Goal: Transaction & Acquisition: Download file/media

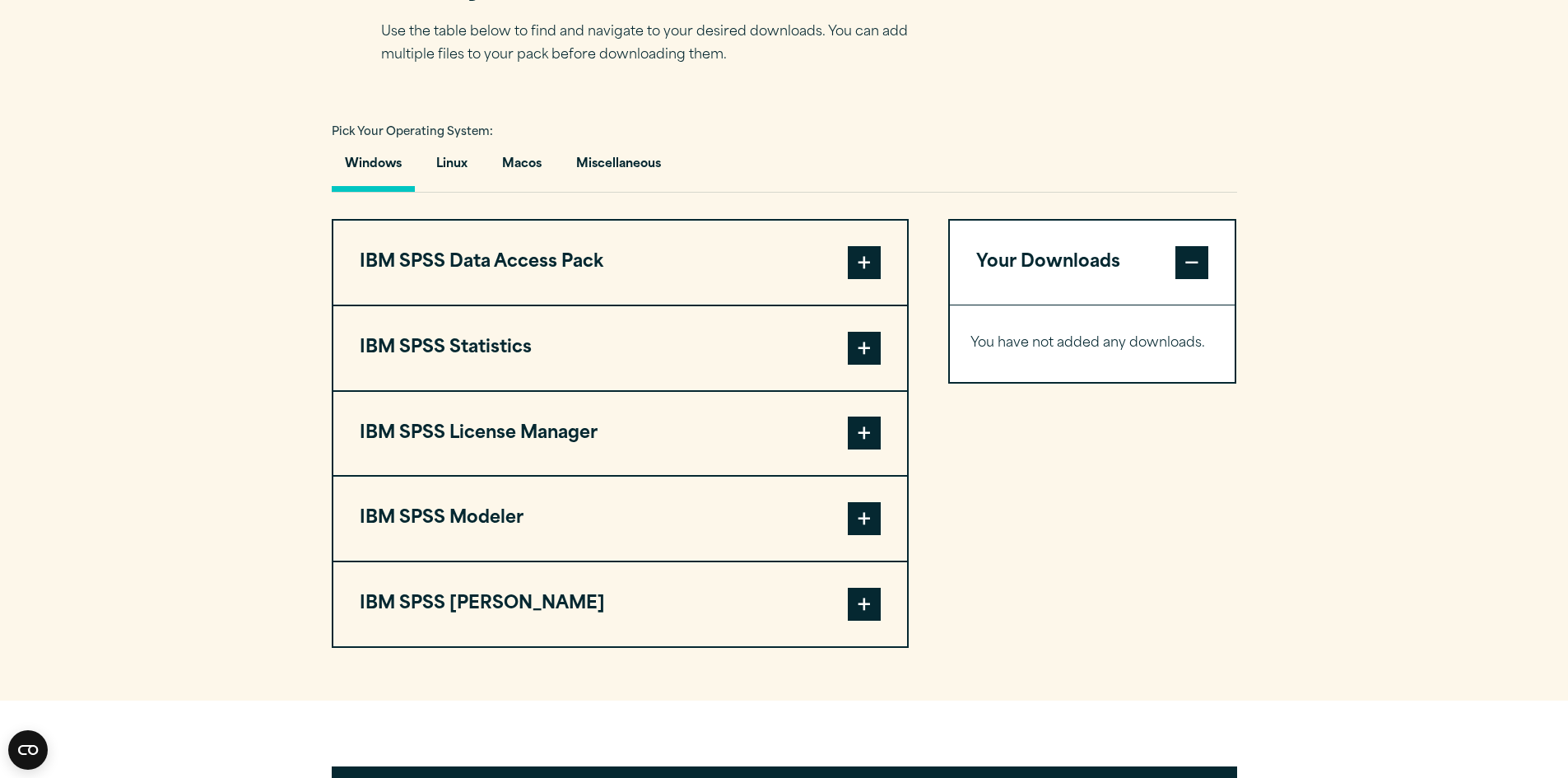
scroll to position [1153, 0]
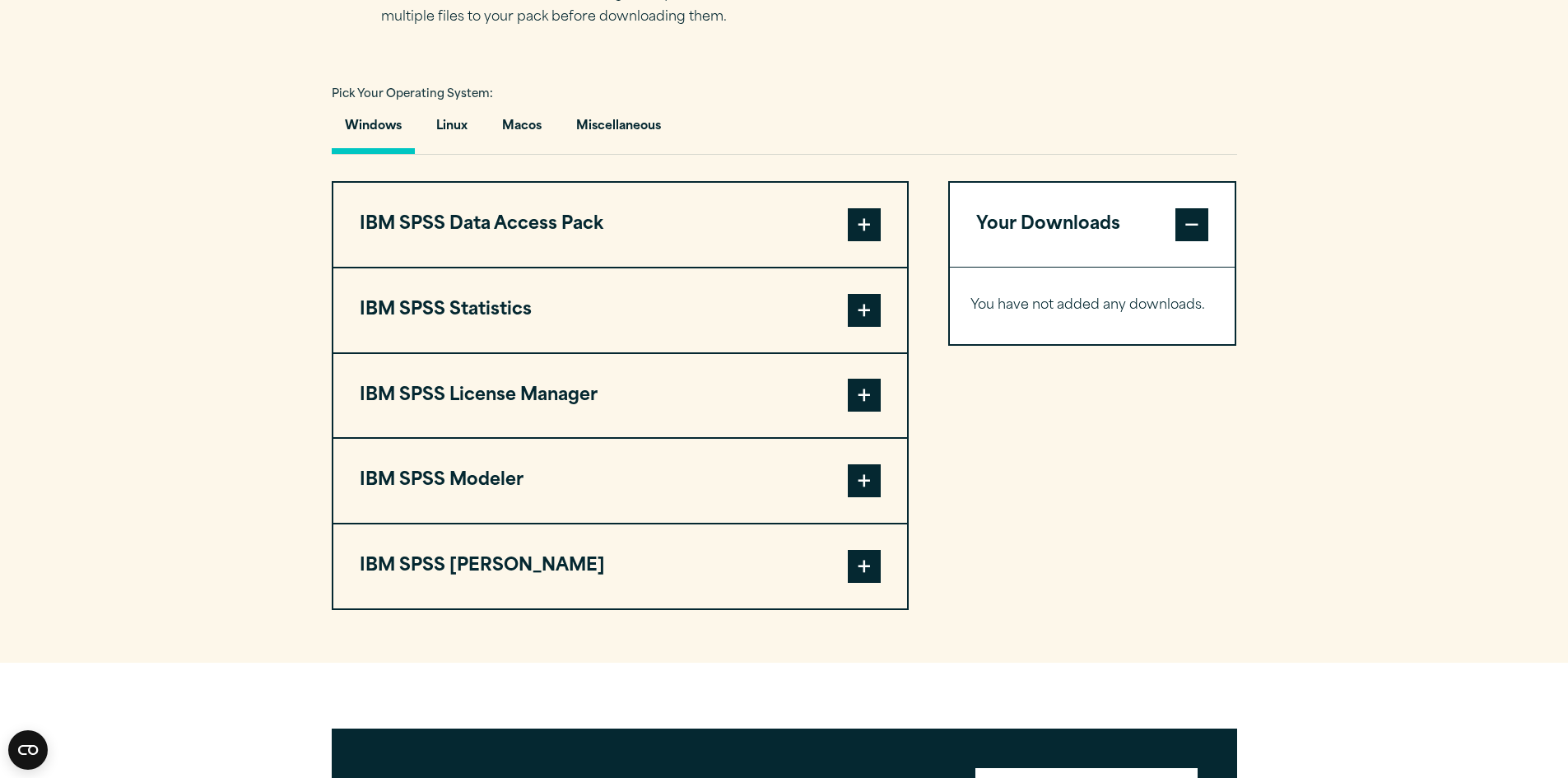
click at [861, 388] on span at bounding box center [864, 395] width 33 height 33
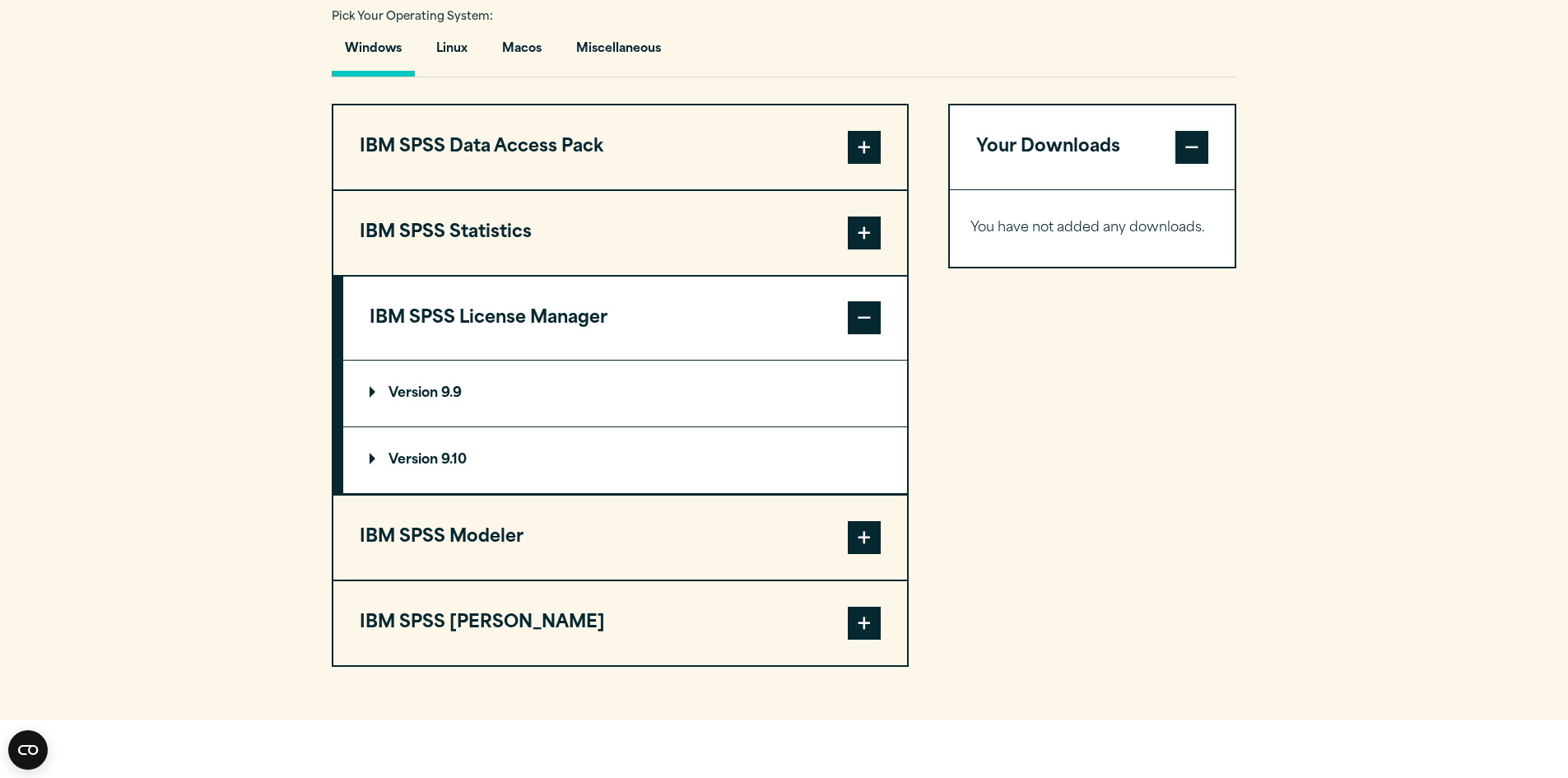
scroll to position [1235, 0]
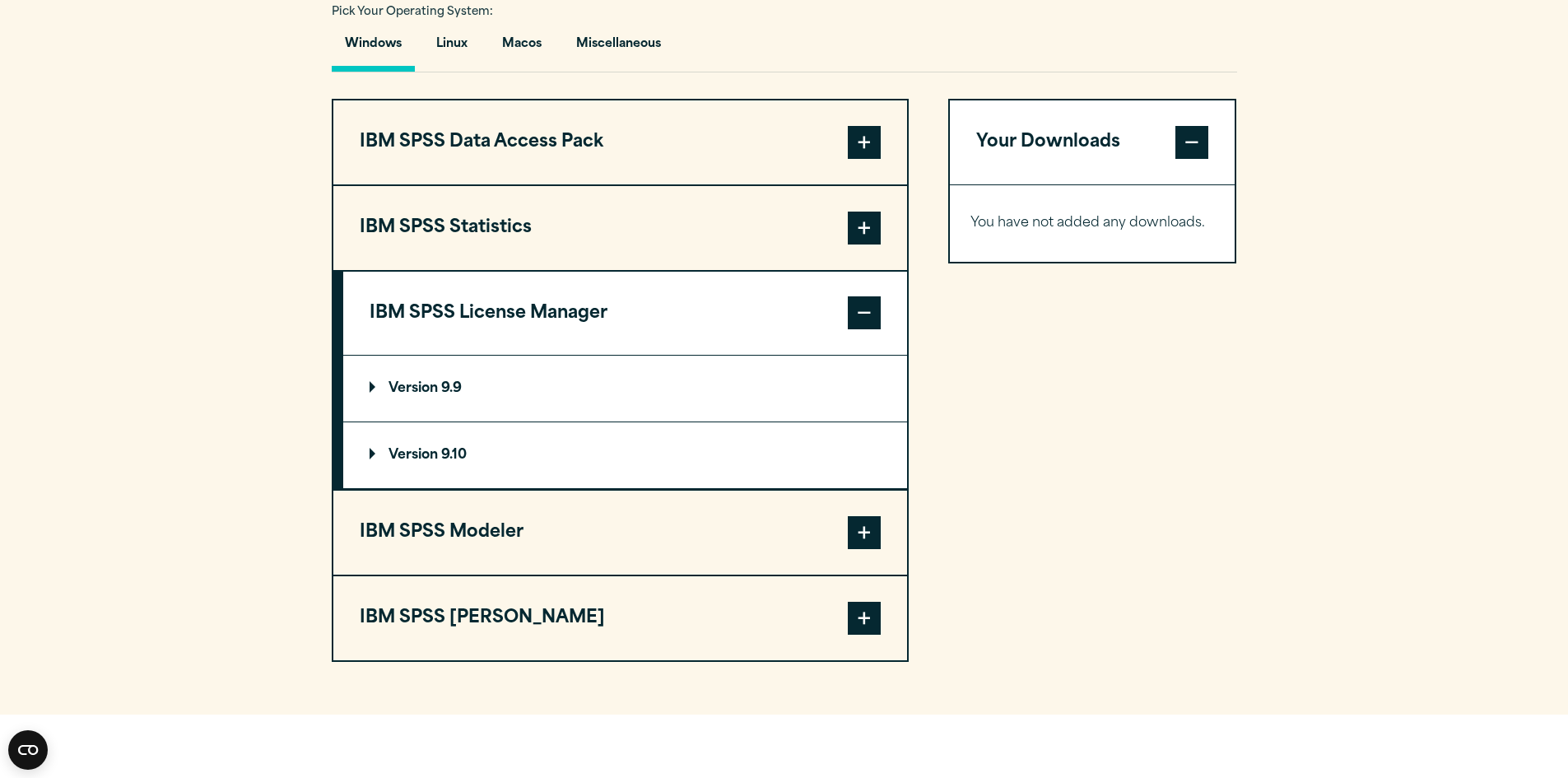
click at [863, 231] on span at bounding box center [864, 228] width 33 height 33
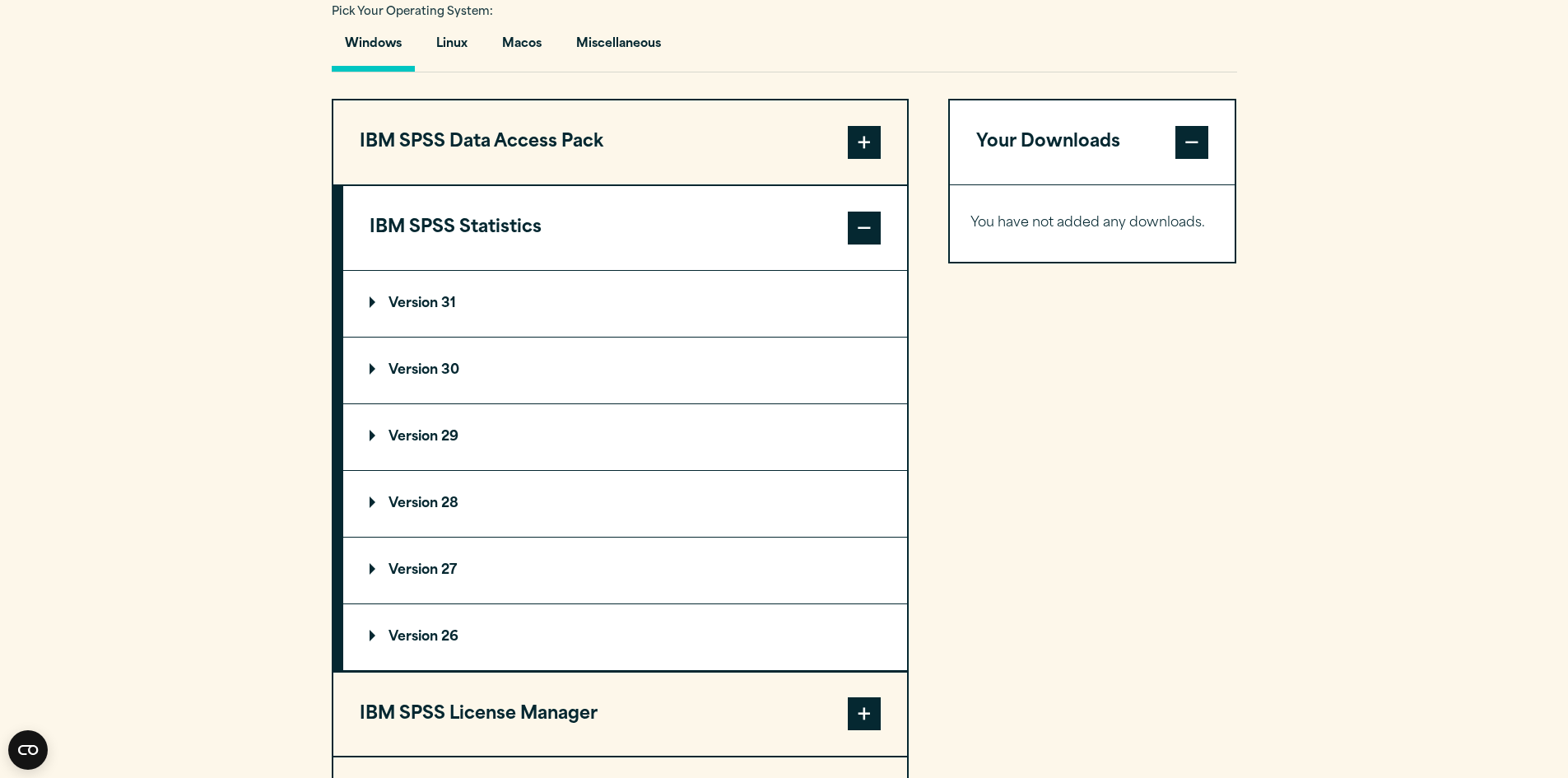
click at [863, 231] on span at bounding box center [864, 228] width 33 height 33
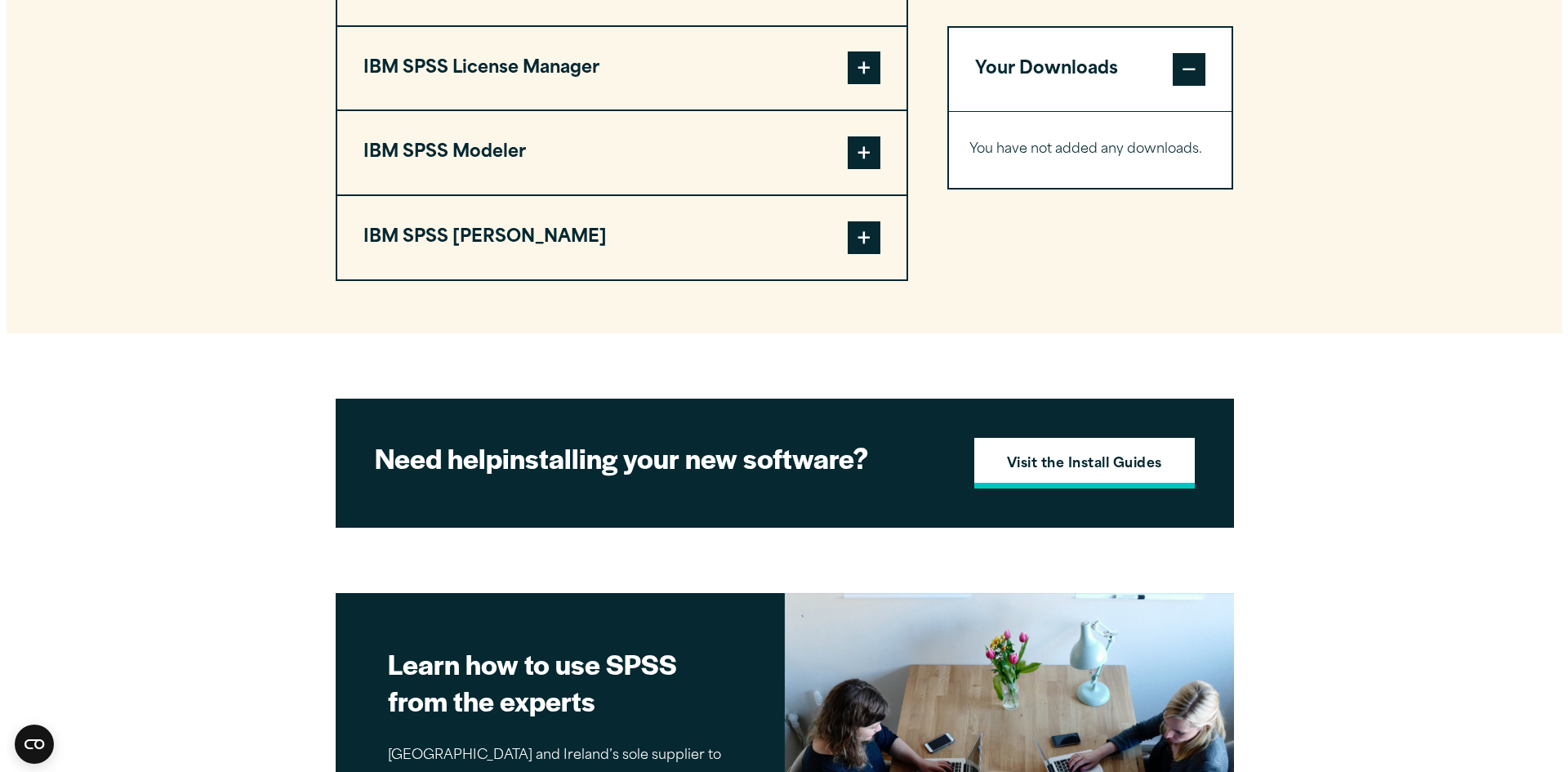
scroll to position [1470, 0]
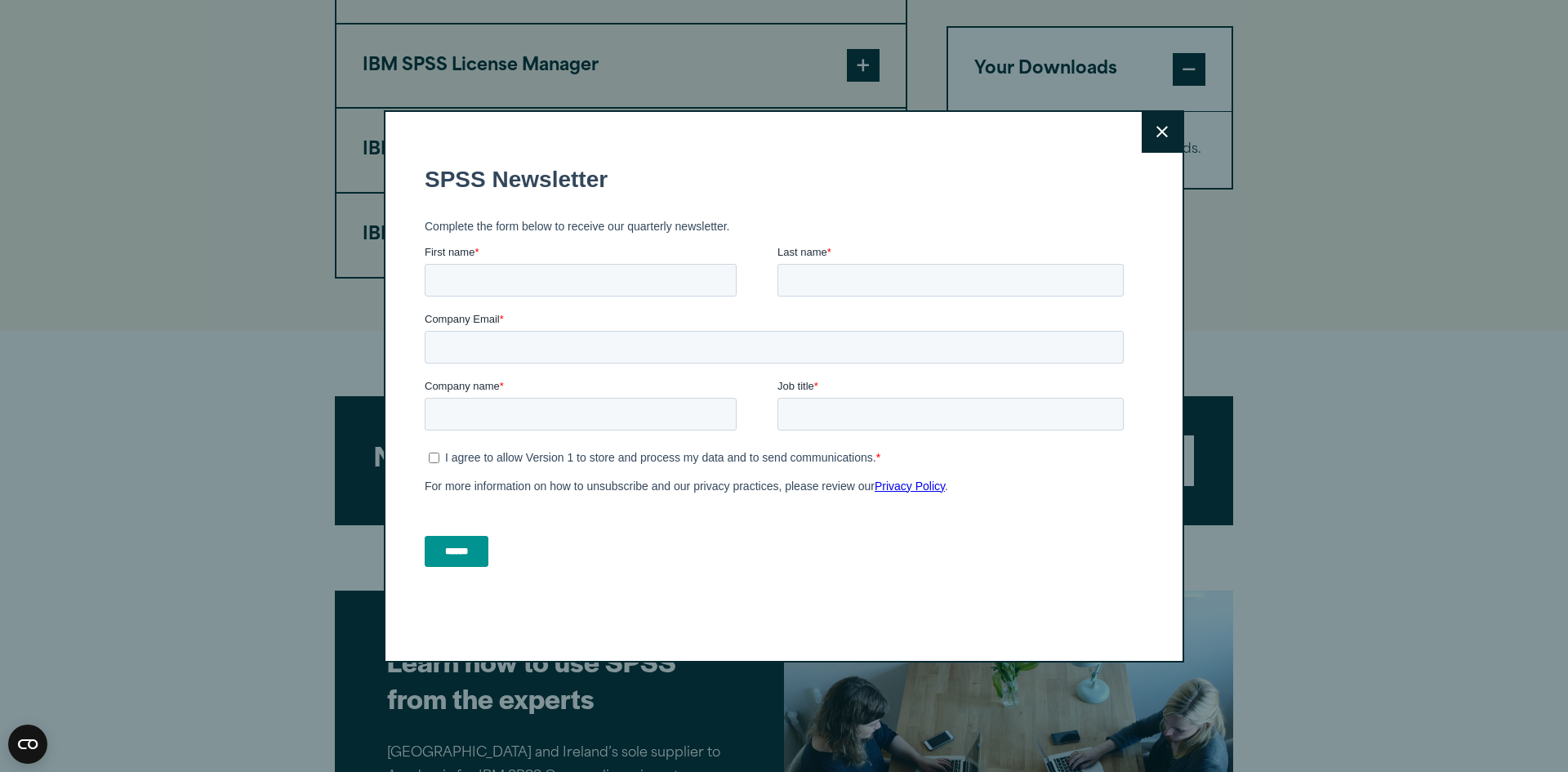
click at [1162, 147] on button "Close" at bounding box center [1163, 133] width 41 height 41
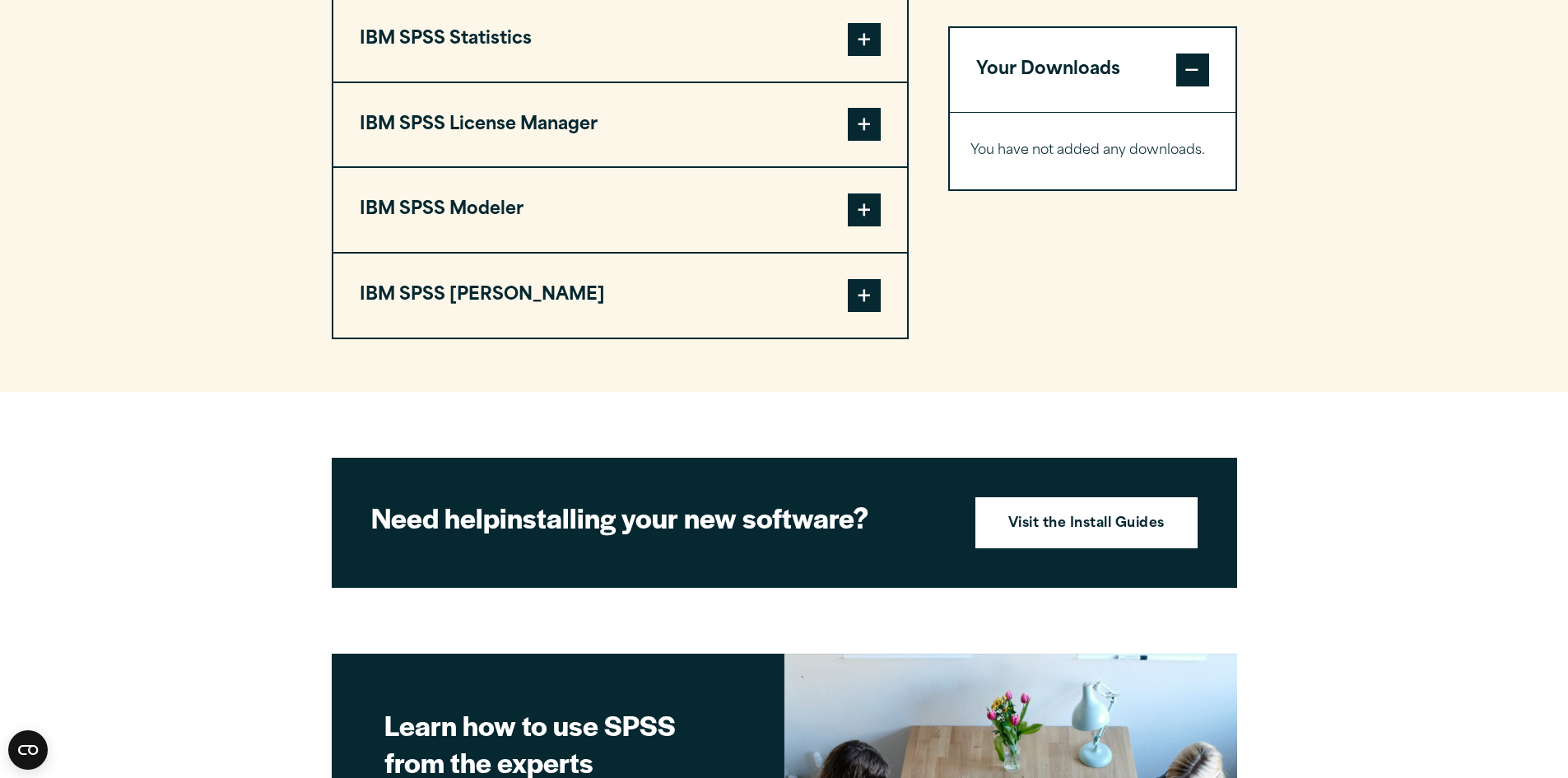
scroll to position [1420, 0]
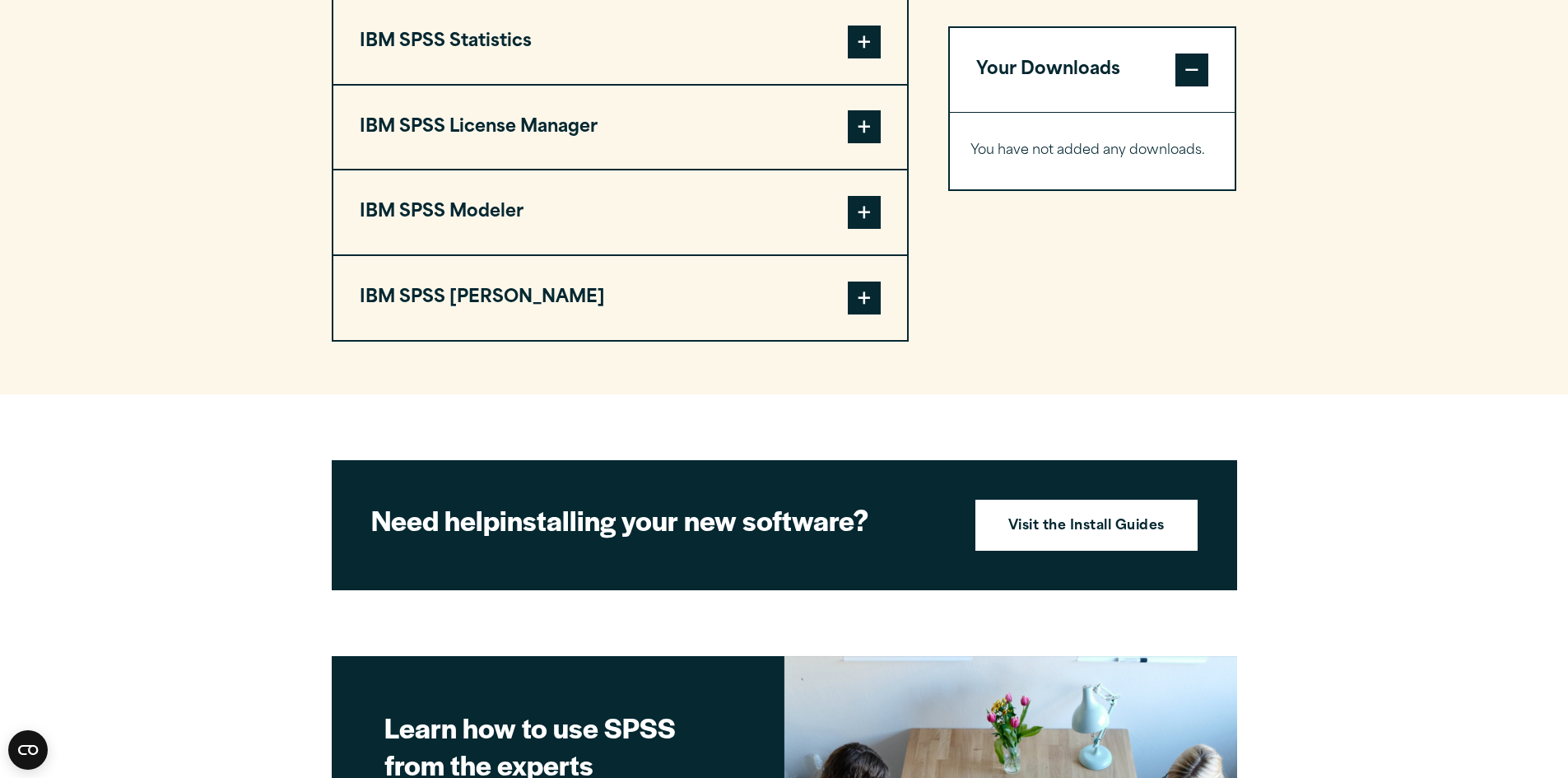
click at [871, 129] on span at bounding box center [864, 127] width 33 height 33
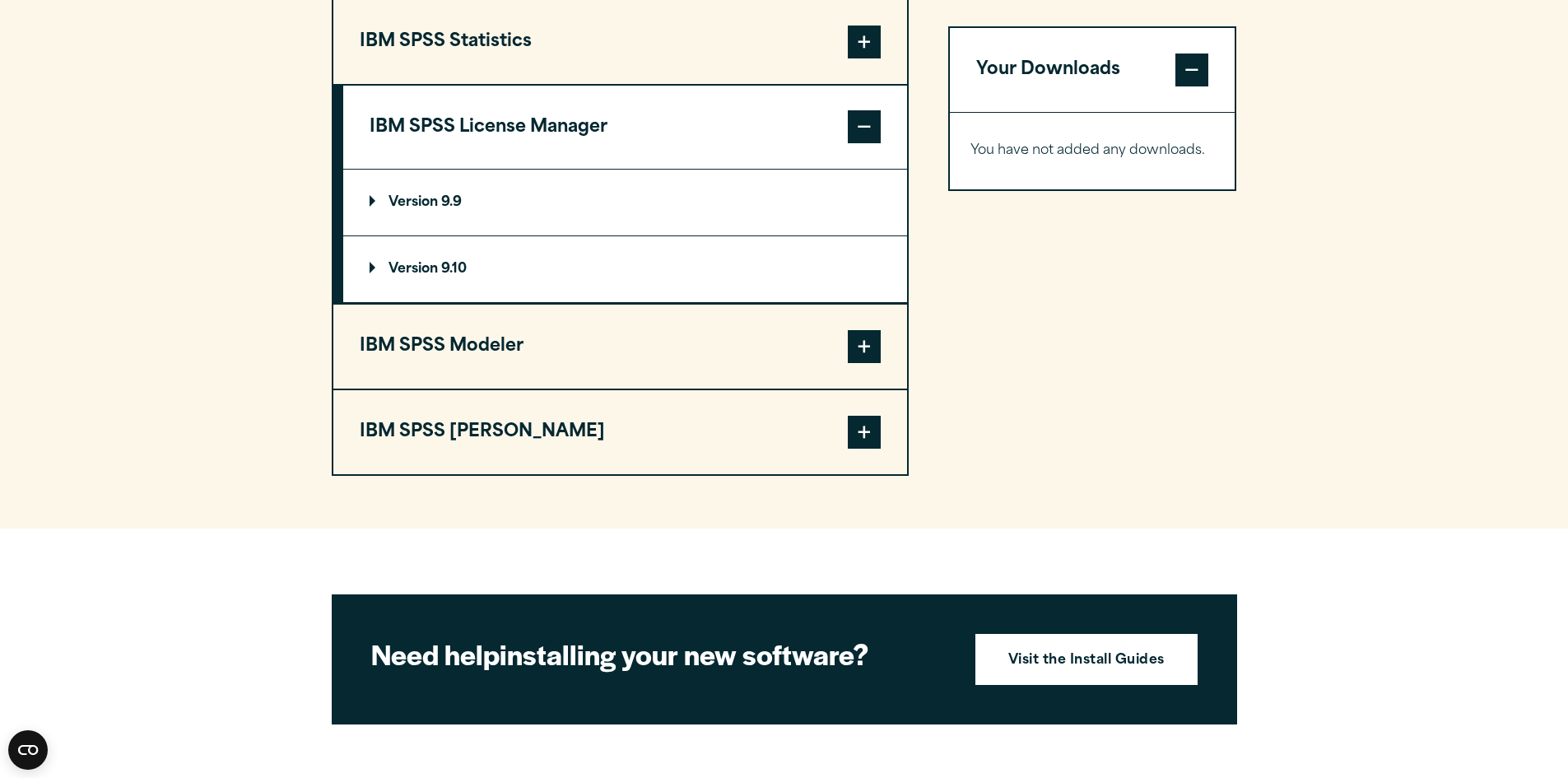
click at [376, 200] on p "Version 9.9" at bounding box center [415, 202] width 92 height 13
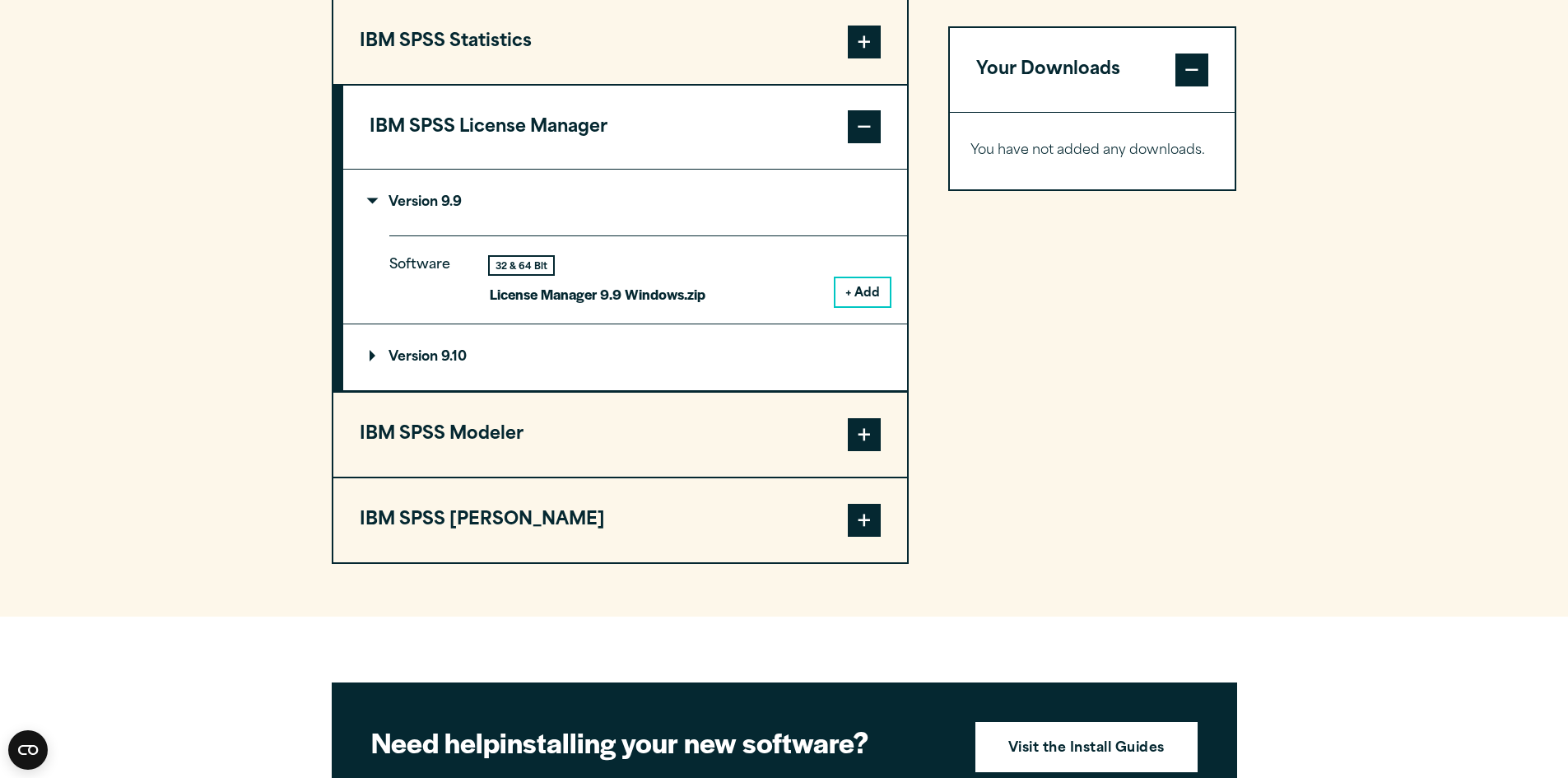
click at [370, 200] on p "Version 9.9" at bounding box center [415, 202] width 92 height 13
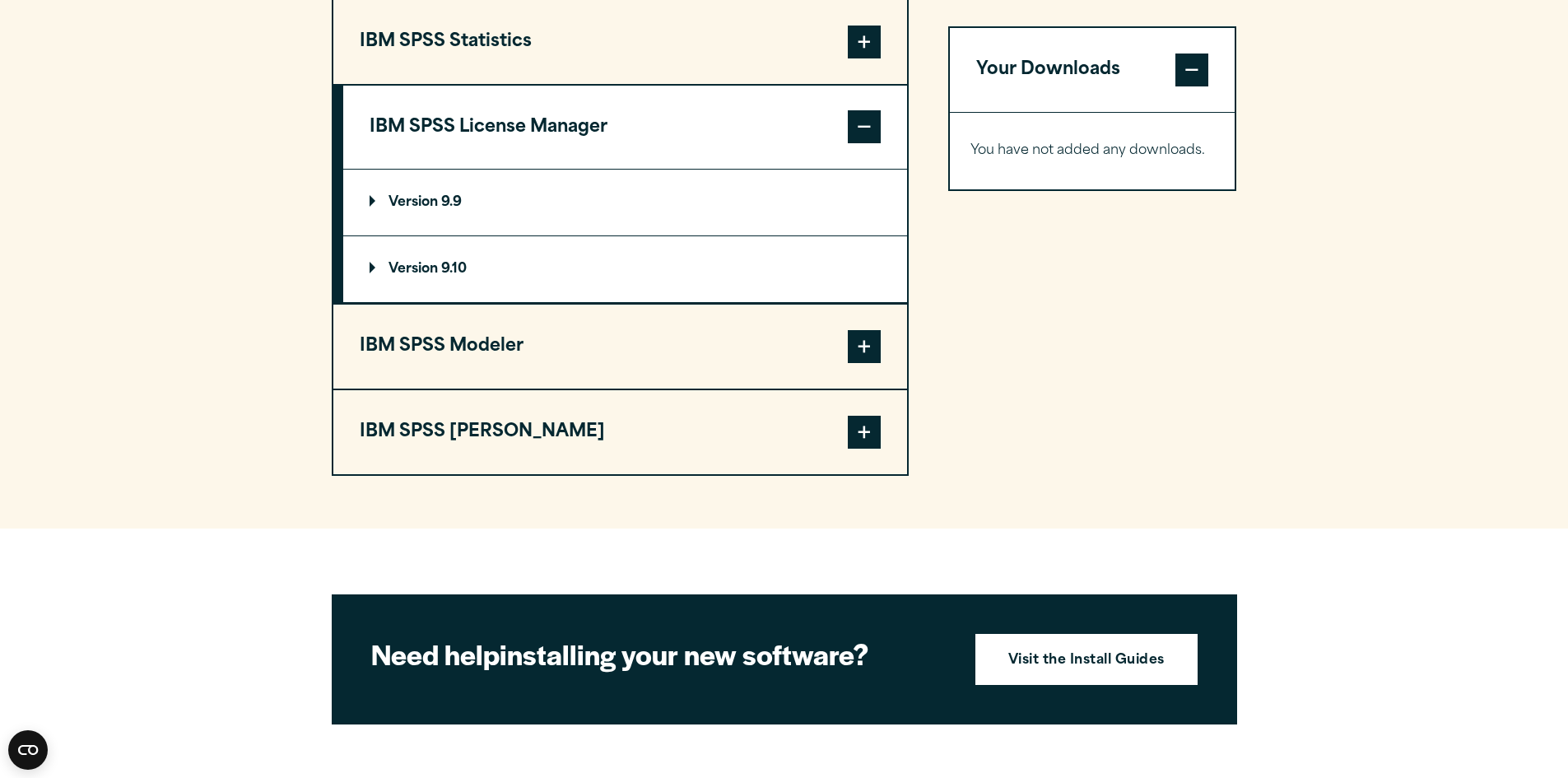
click at [372, 268] on p "Version 9.10" at bounding box center [418, 269] width 97 height 13
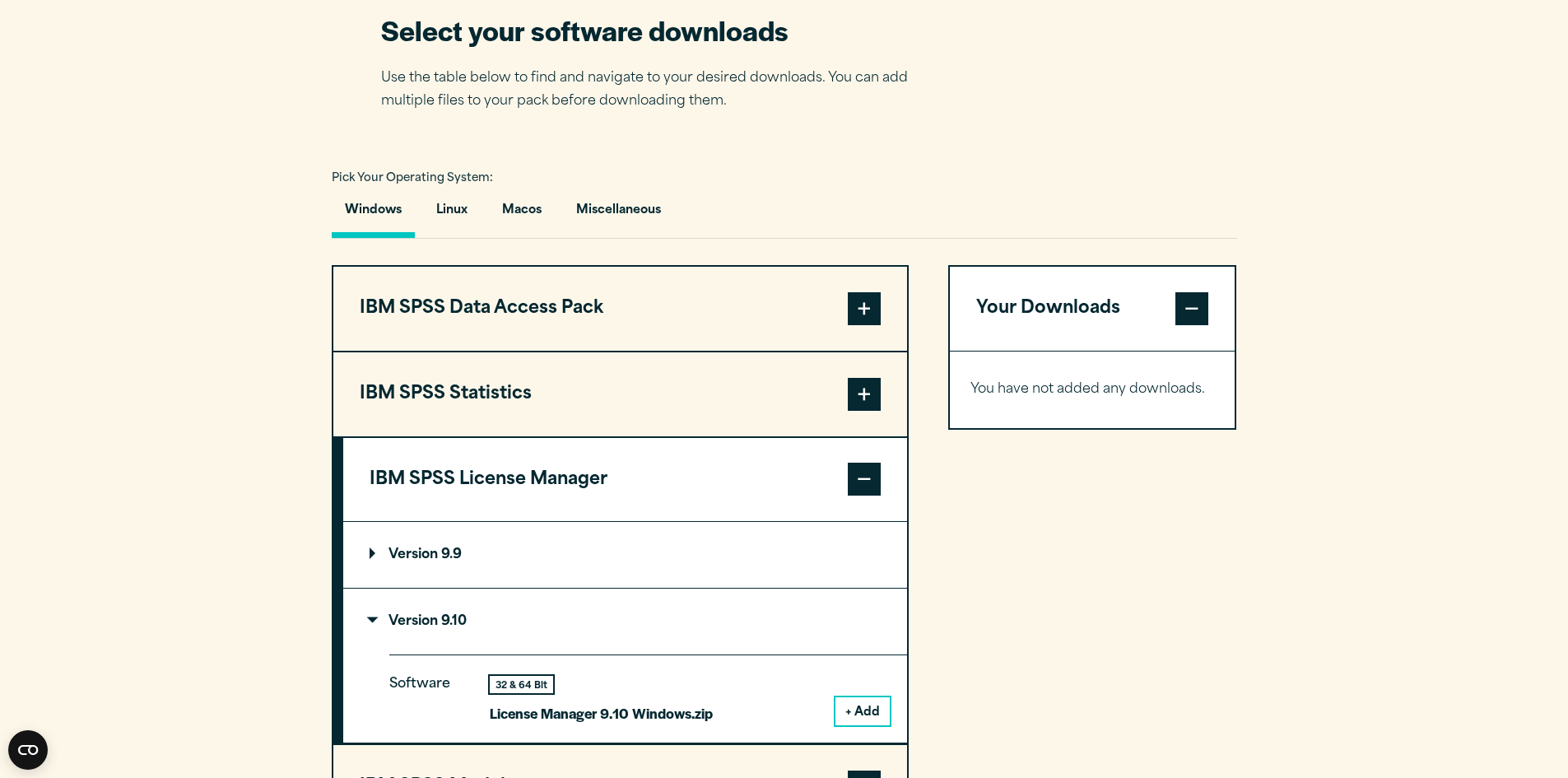
scroll to position [1070, 0]
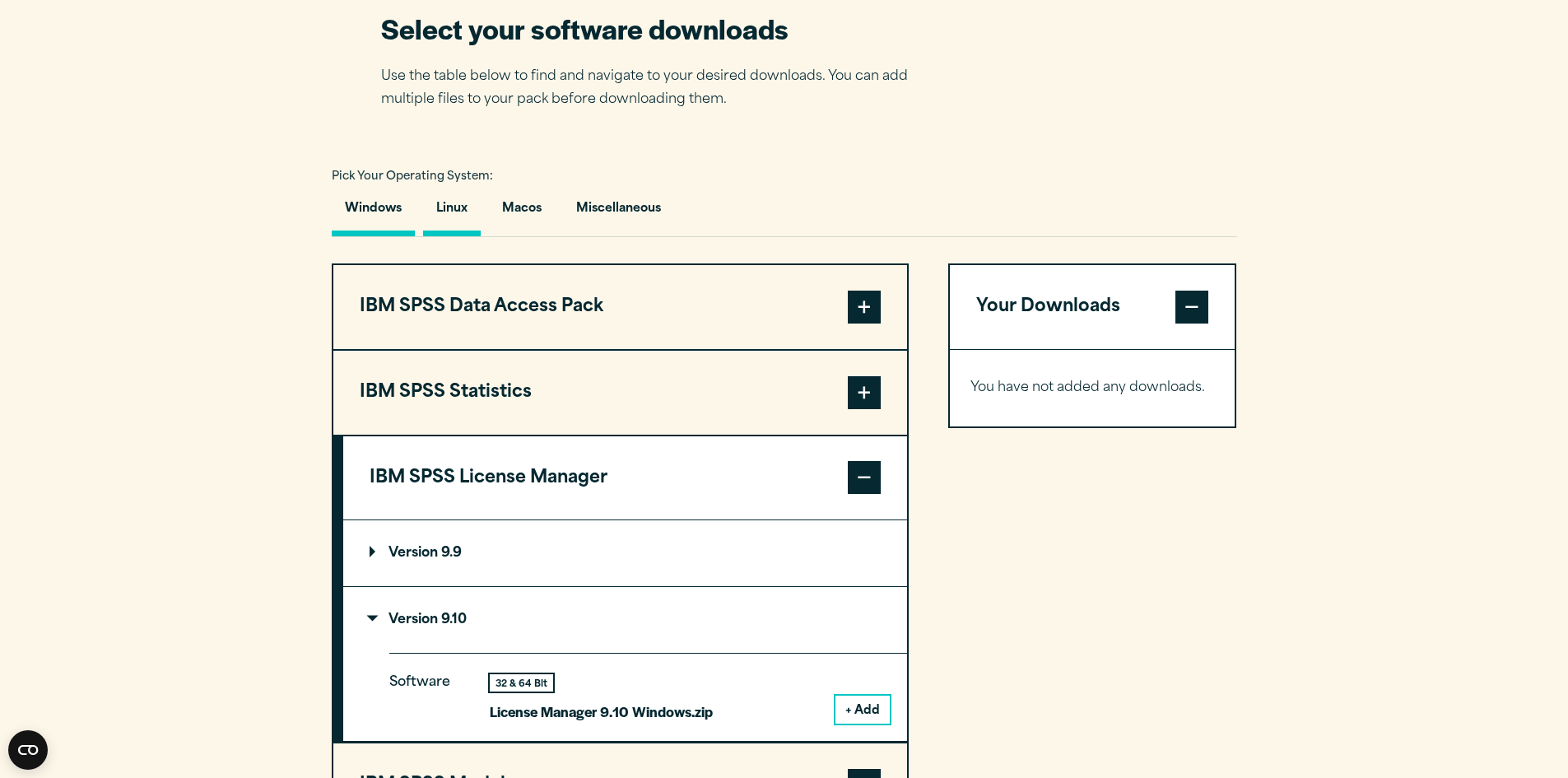
click at [455, 201] on button "Linux" at bounding box center [452, 212] width 58 height 47
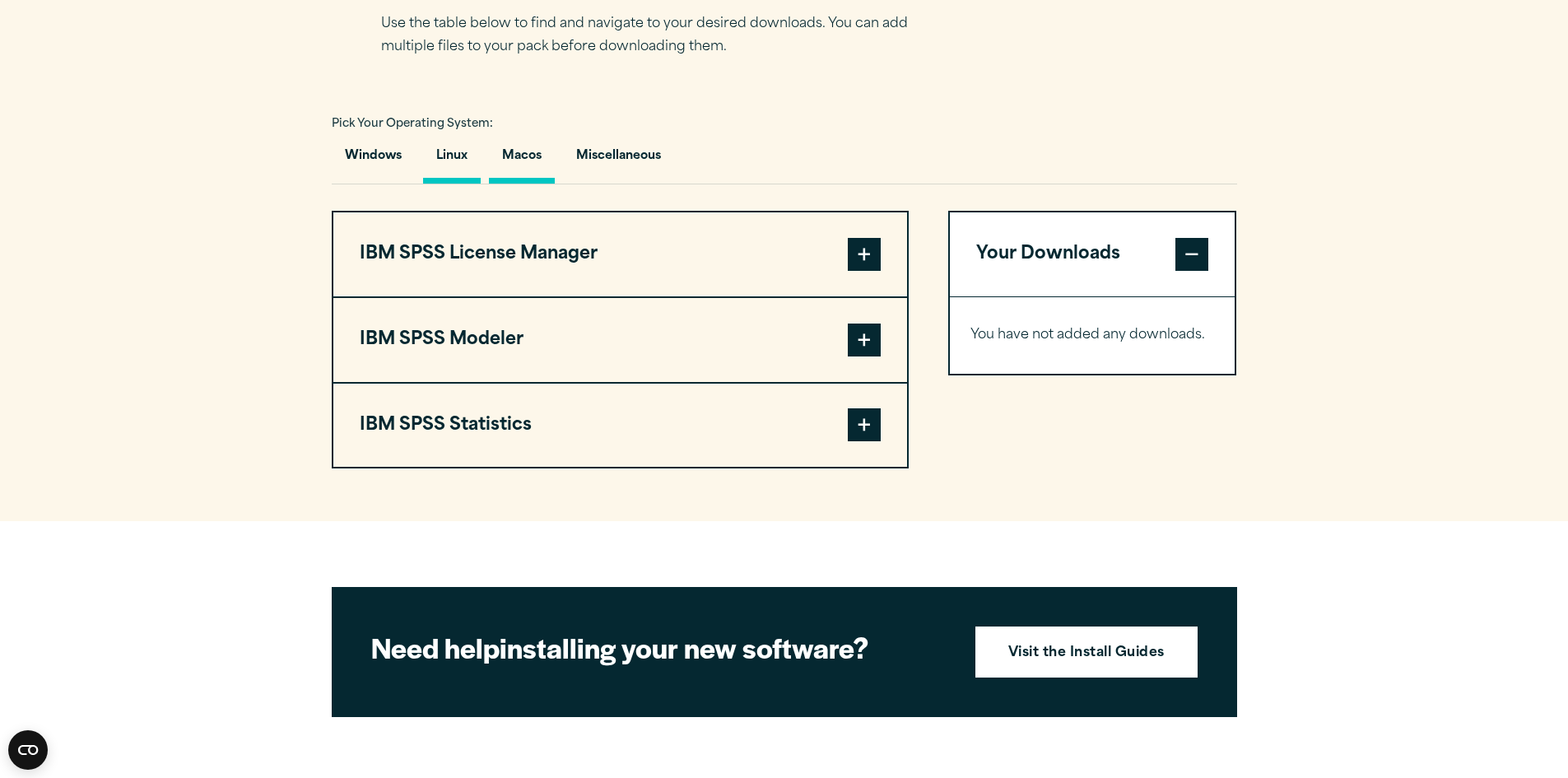
scroll to position [1153, 0]
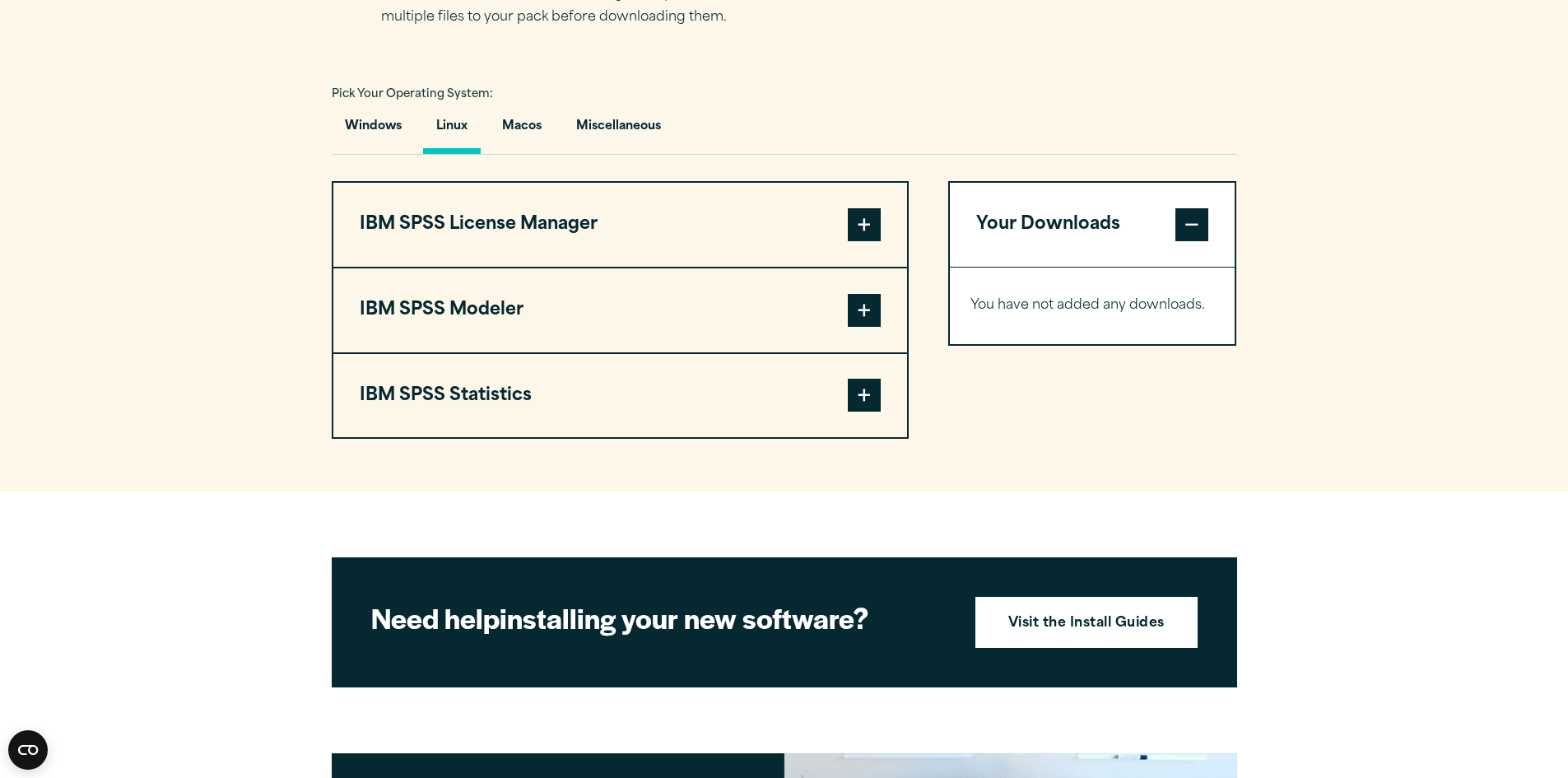
click at [871, 401] on span at bounding box center [864, 395] width 33 height 33
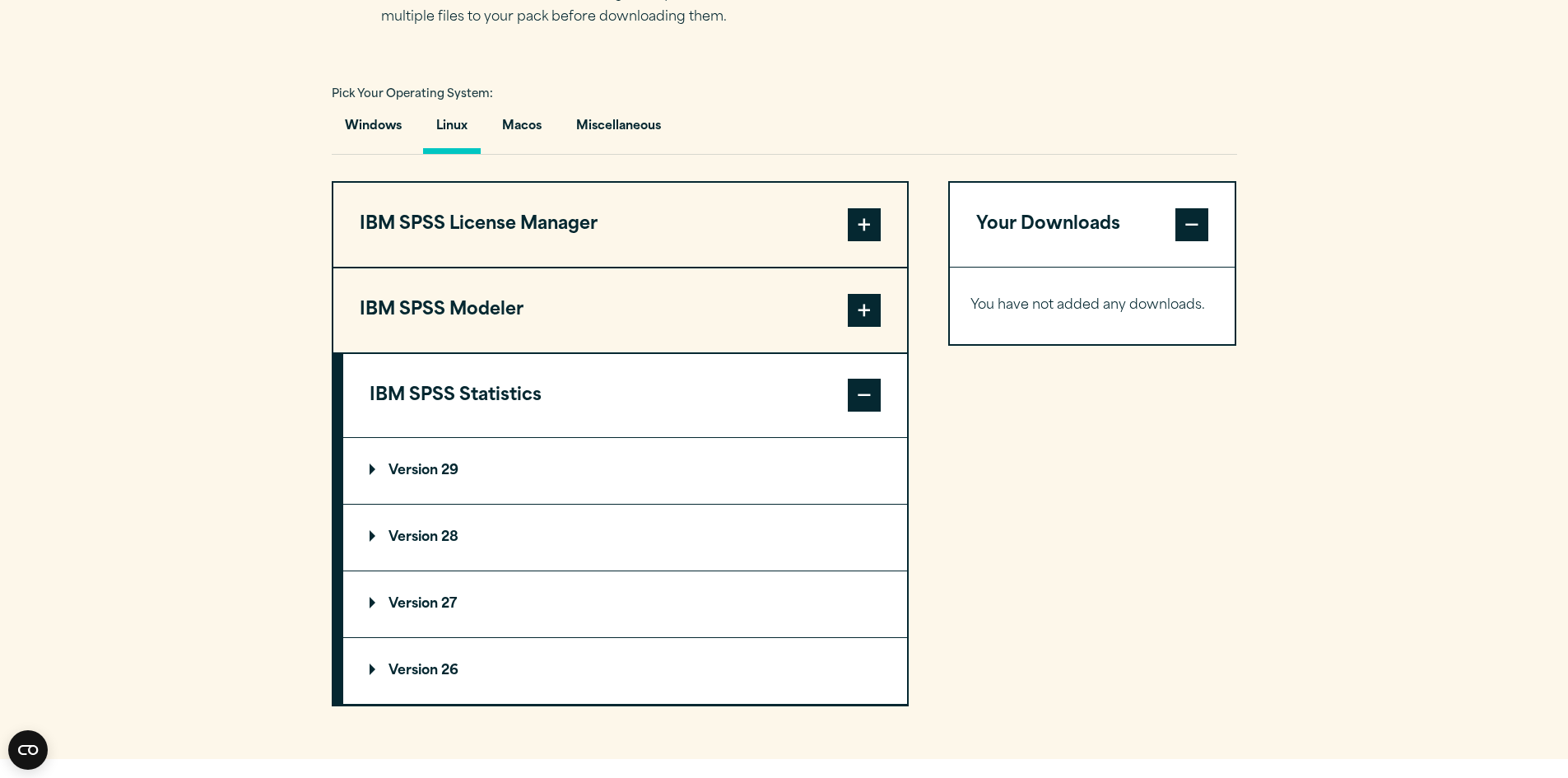
click at [861, 230] on span at bounding box center [864, 225] width 33 height 33
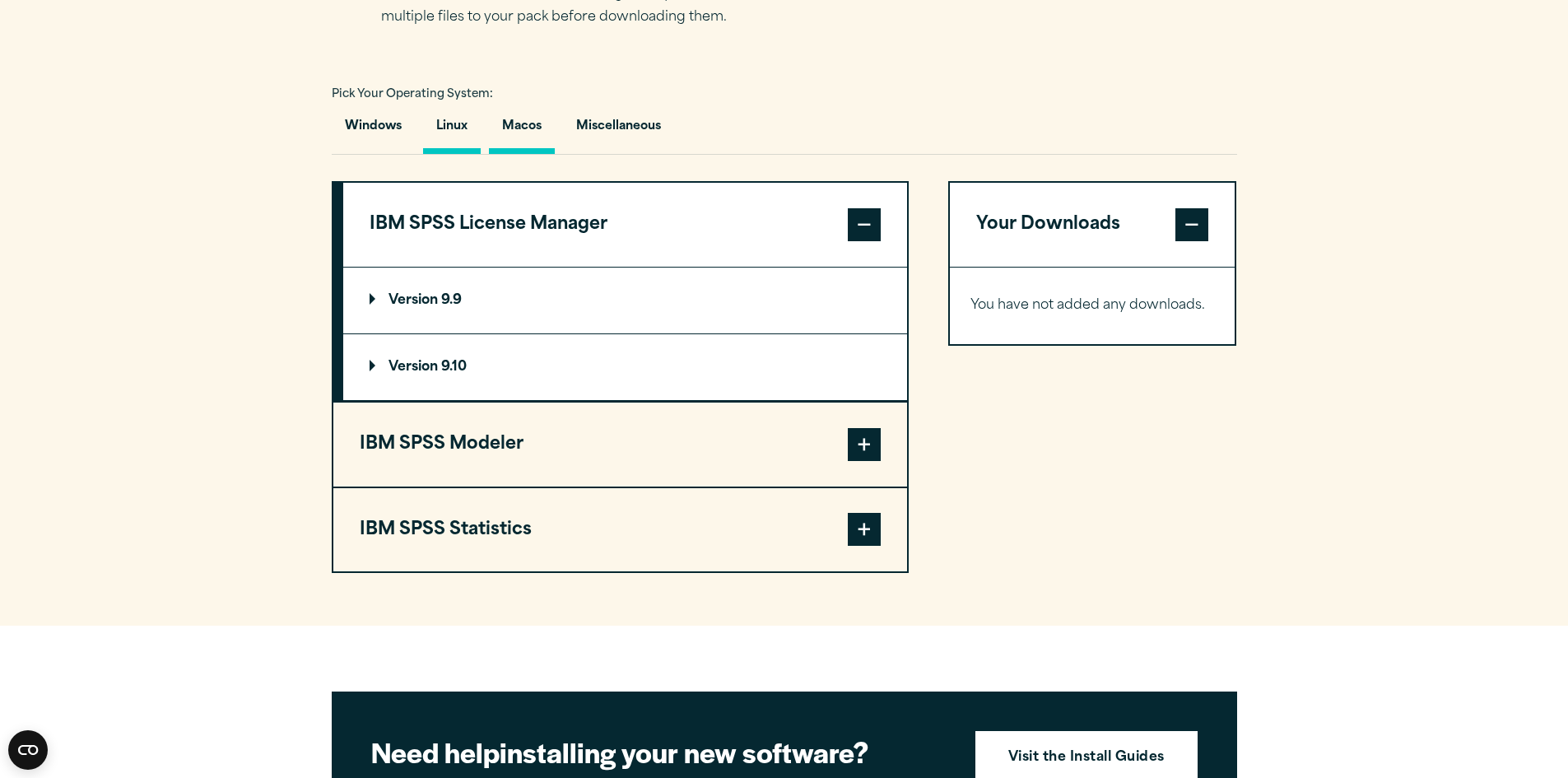
drag, startPoint x: 515, startPoint y: 129, endPoint x: 537, endPoint y: 135, distance: 22.8
click at [517, 130] on button "Macos" at bounding box center [522, 130] width 66 height 47
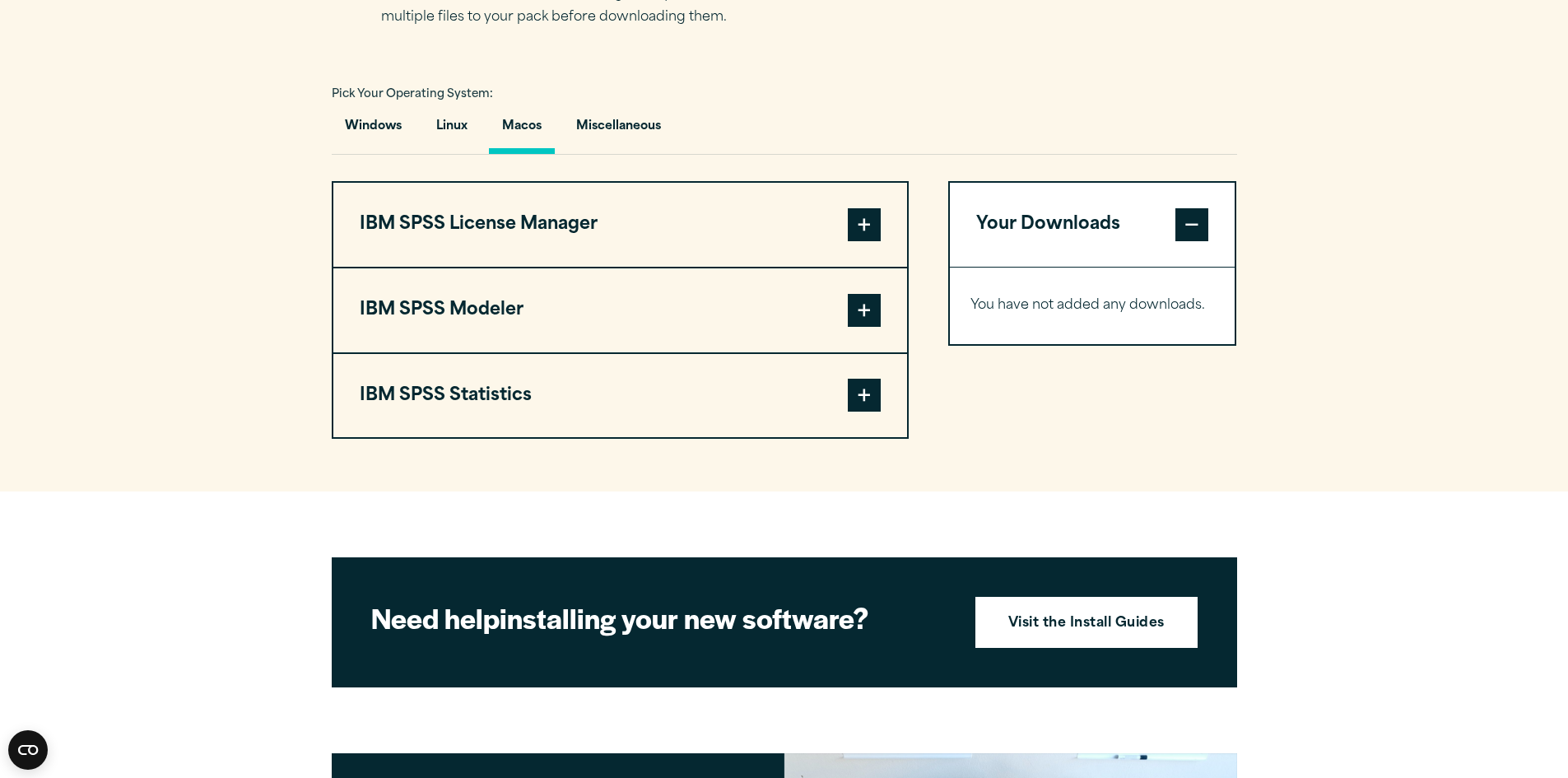
click at [855, 217] on span at bounding box center [864, 225] width 33 height 33
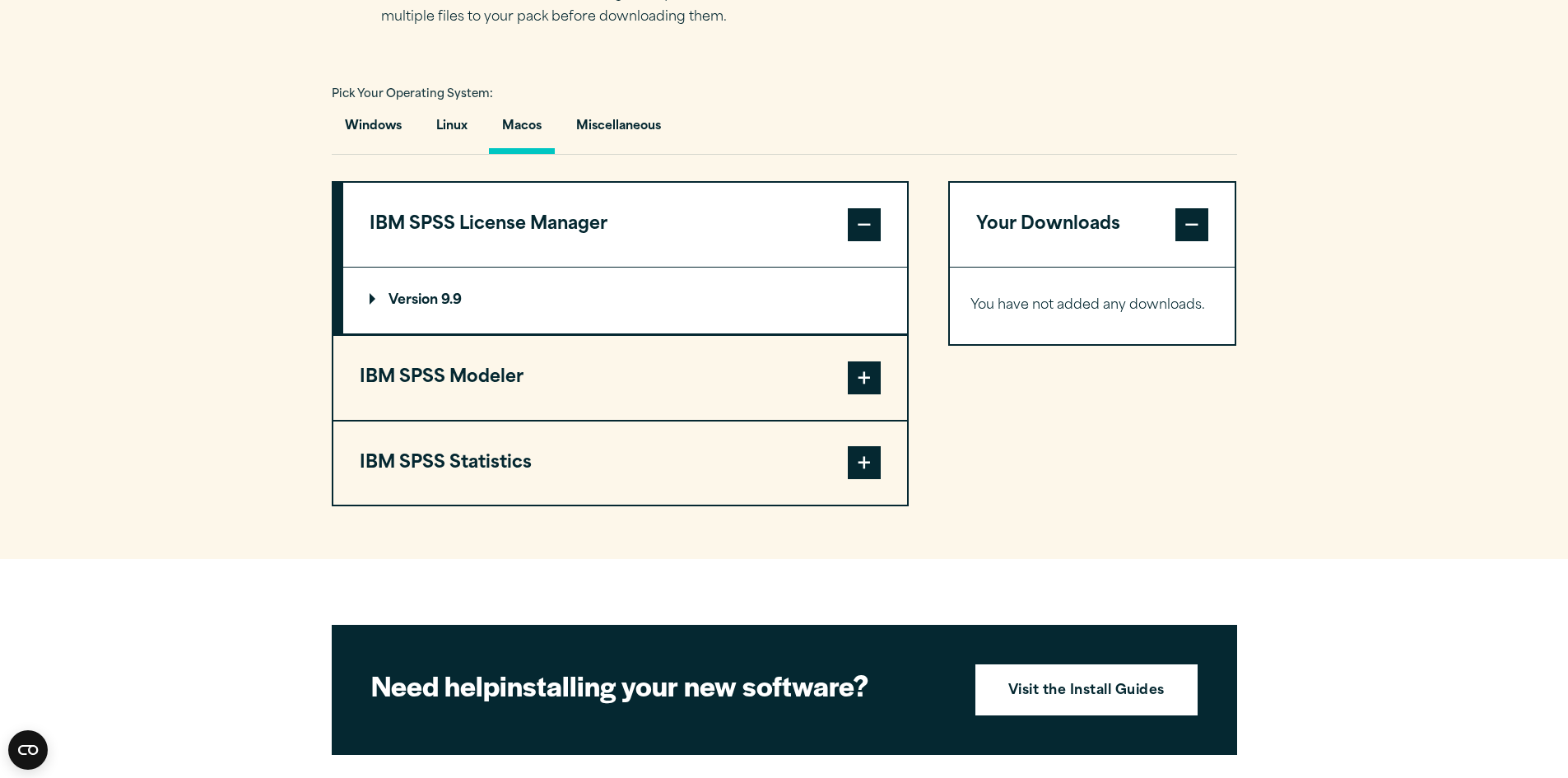
click at [379, 295] on p "Version 9.9" at bounding box center [415, 300] width 92 height 13
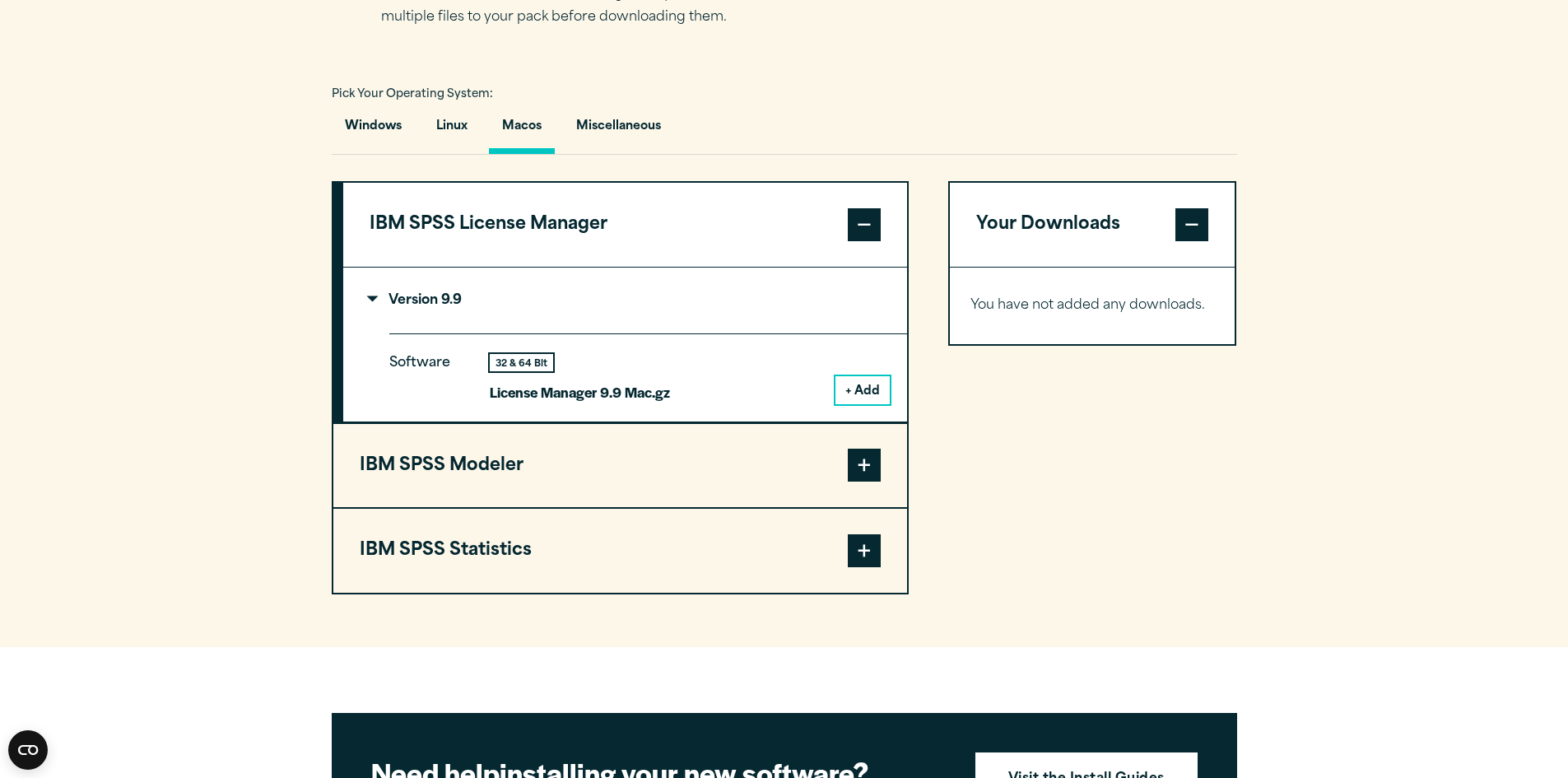
click at [870, 395] on button "+ Add" at bounding box center [863, 390] width 54 height 28
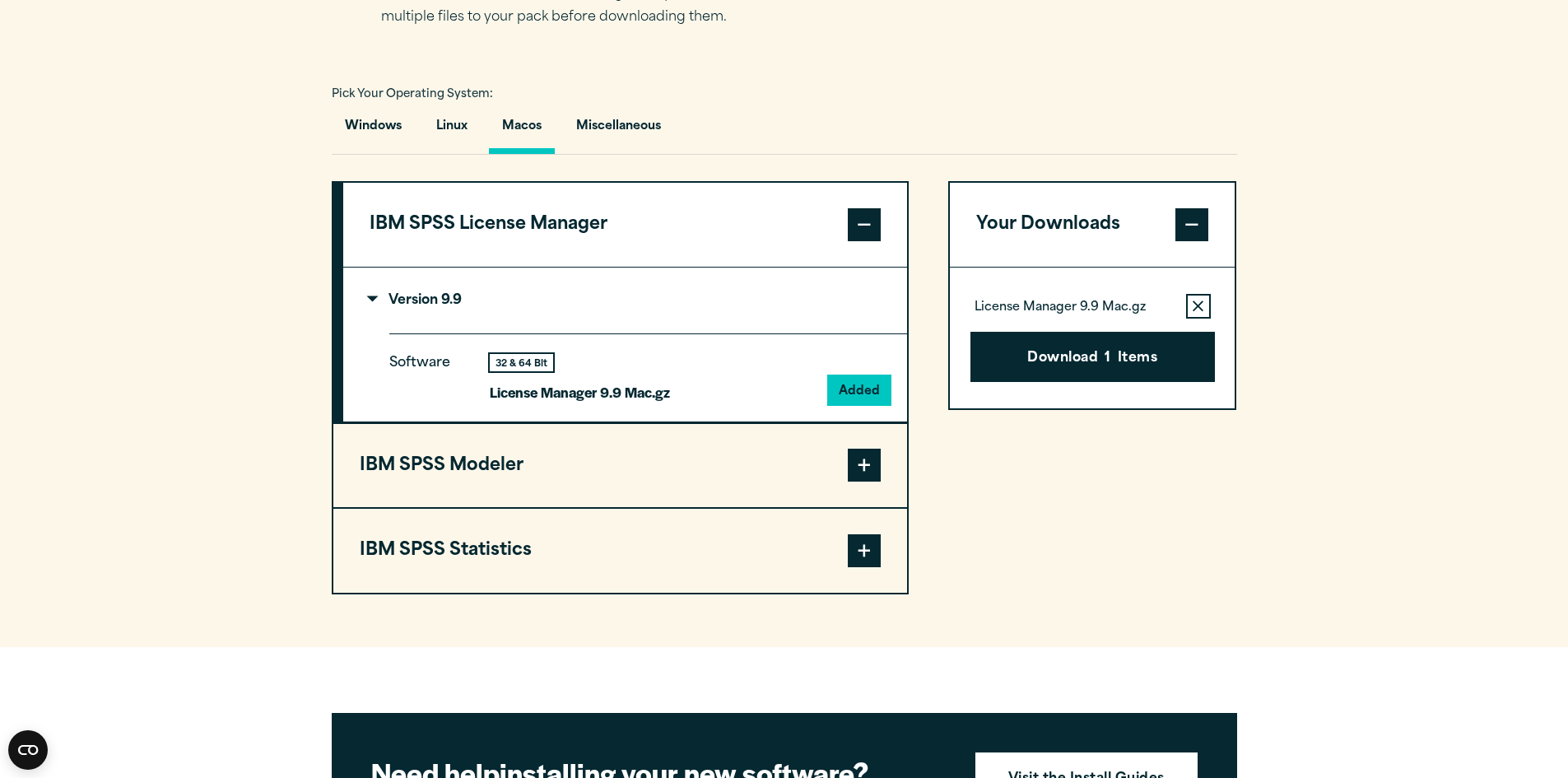
click at [800, 130] on div "Windows Linux [GEOGRAPHIC_DATA] Miscellaneous" at bounding box center [784, 130] width 906 height 47
click at [360, 120] on button "Windows" at bounding box center [373, 130] width 83 height 47
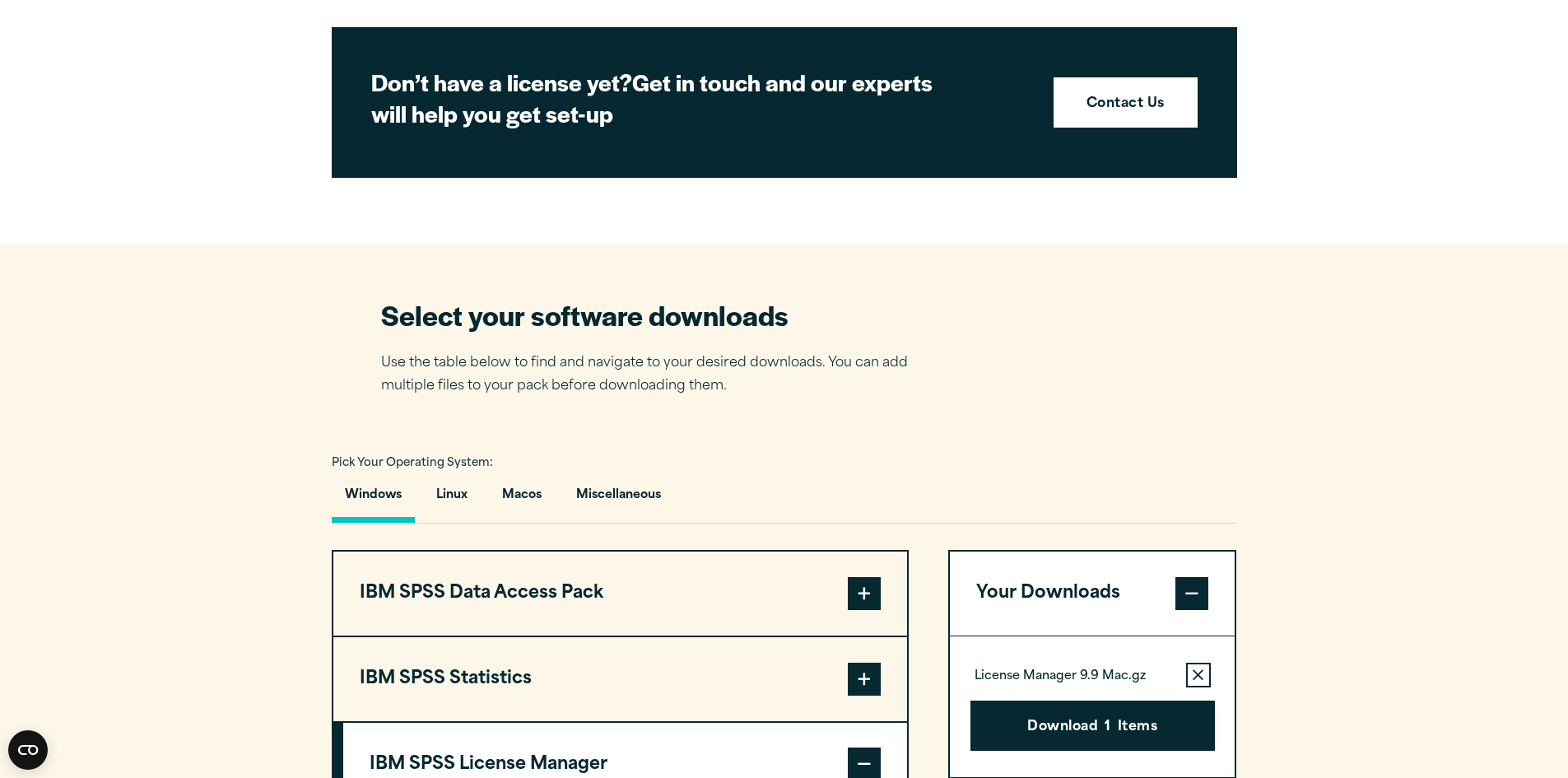
scroll to position [741, 0]
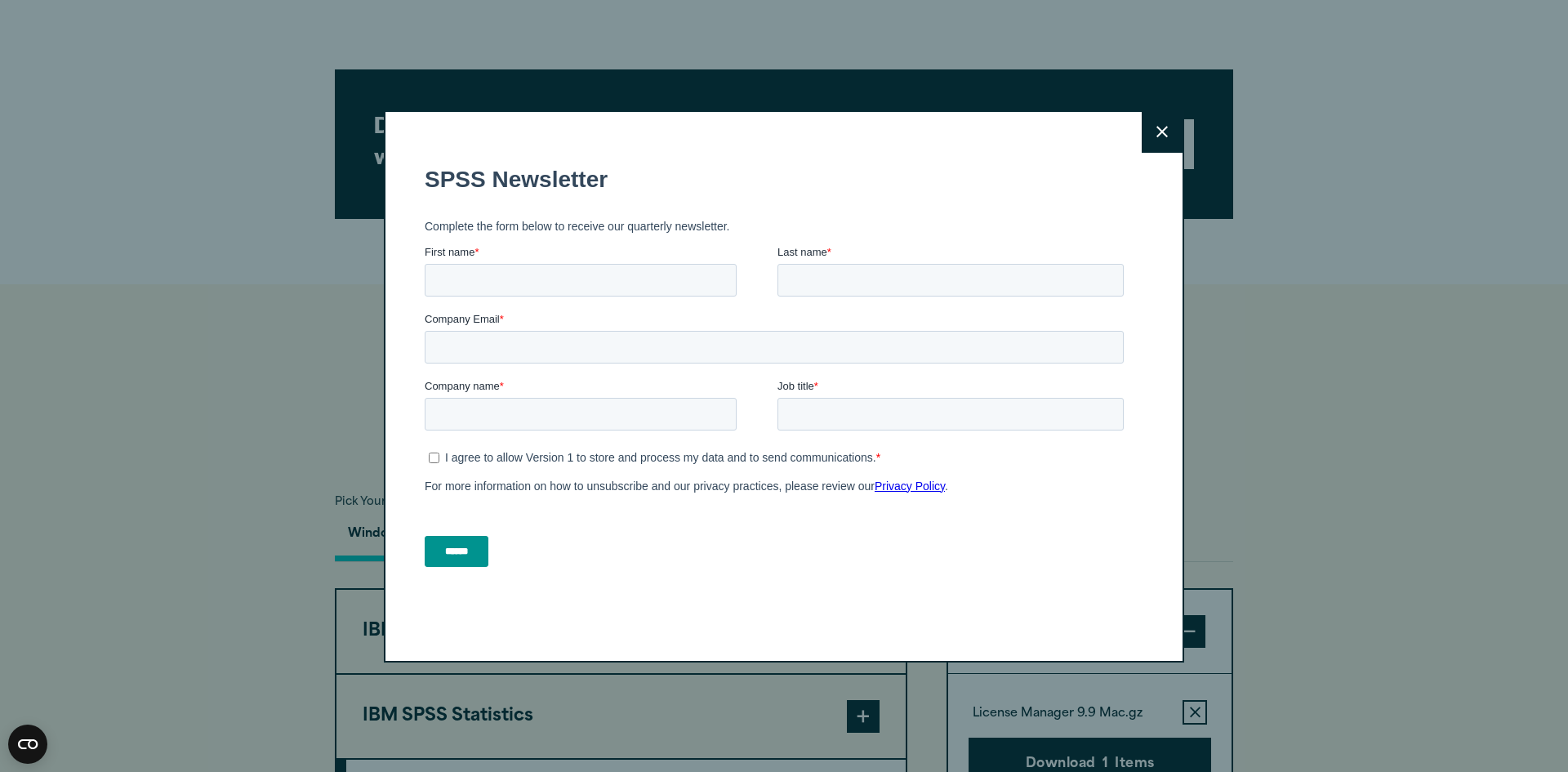
click at [1157, 143] on button "Close" at bounding box center [1163, 133] width 41 height 41
